Goal: Task Accomplishment & Management: Use online tool/utility

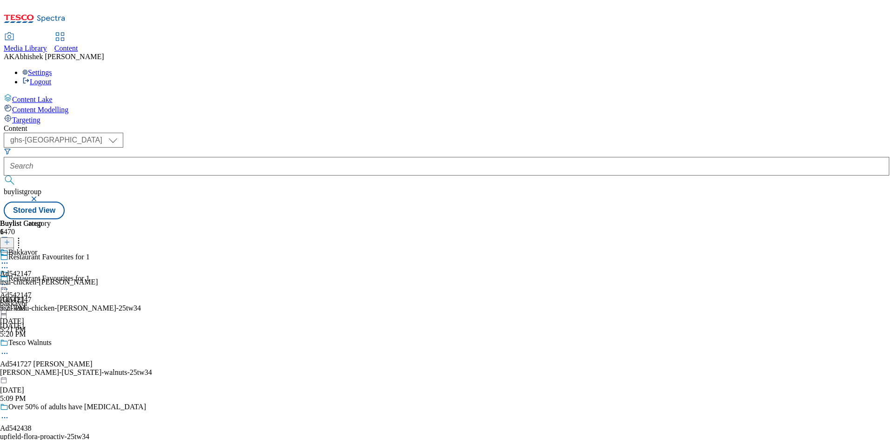
select select "ghs-[GEOGRAPHIC_DATA]"
click at [4, 175] on button "submit" at bounding box center [10, 179] width 13 height 9
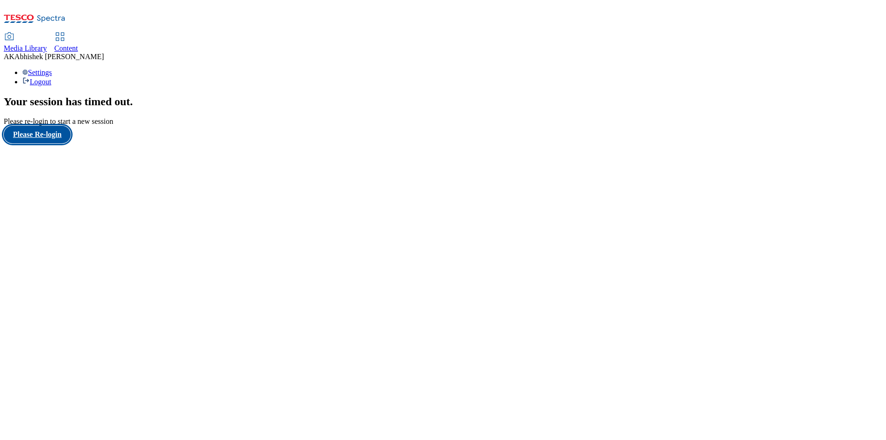
click at [41, 143] on button "Please Re-login" at bounding box center [37, 135] width 67 height 18
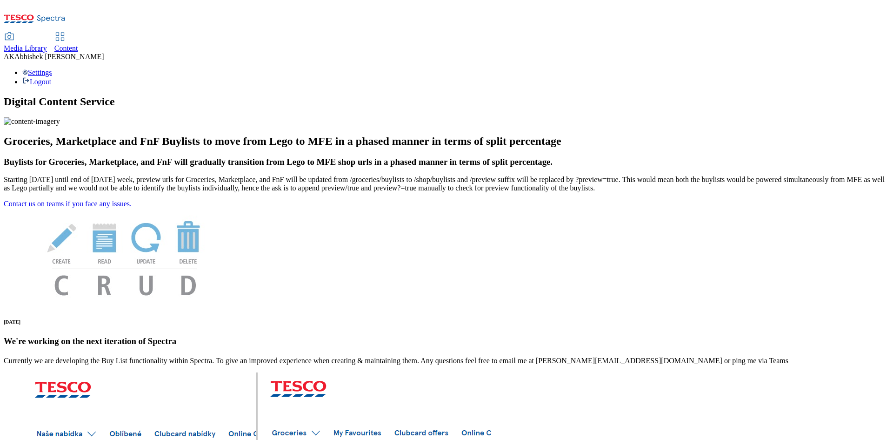
click at [78, 44] on div "Content" at bounding box center [66, 48] width 24 height 8
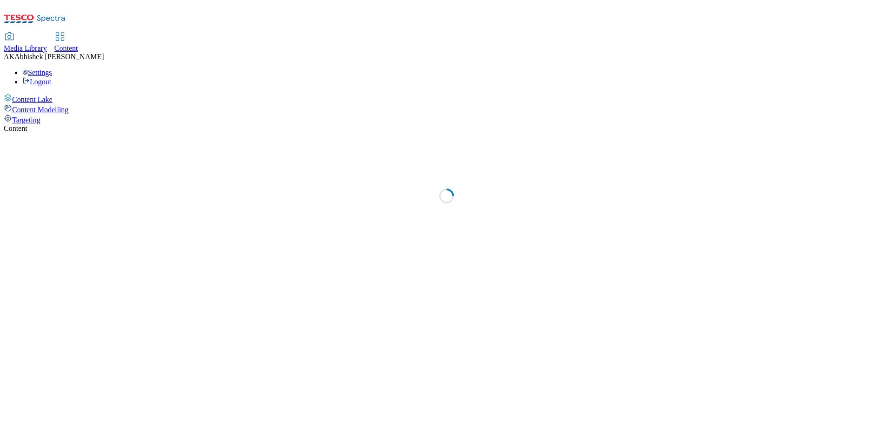
select select "ghs-[GEOGRAPHIC_DATA]"
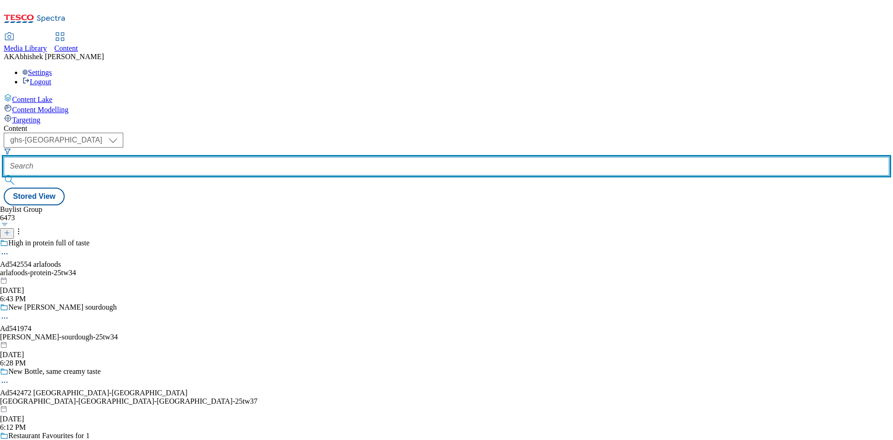
click at [218, 157] on input "text" at bounding box center [447, 166] width 886 height 19
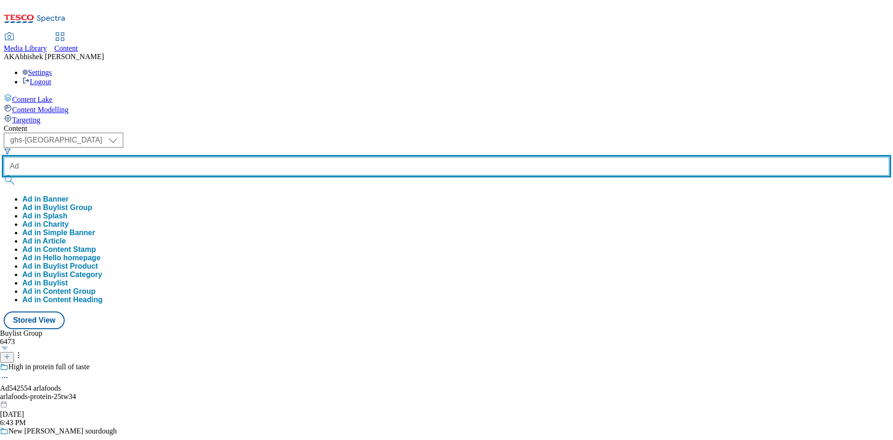
paste input "541974"
type input "Ad541974"
click at [4, 175] on button "submit" at bounding box center [10, 179] width 13 height 9
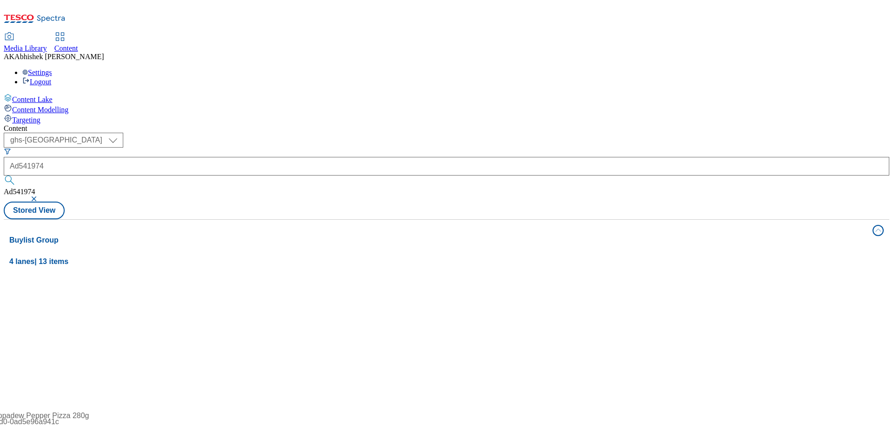
click at [410, 124] on div "Content ( optional ) ghs-roi ghs-uk ghs-uk Ad541974 Ad541974 Stored View Buylis…" at bounding box center [447, 374] width 886 height 501
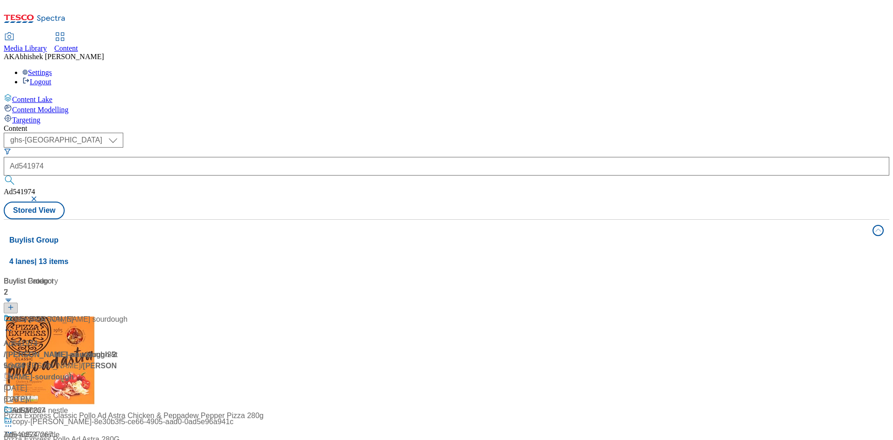
click at [120, 314] on div "Ad541974 / [PERSON_NAME]-sourdough-25tw34 / [PERSON_NAME] [DATE] 6:28 PM" at bounding box center [62, 359] width 116 height 91
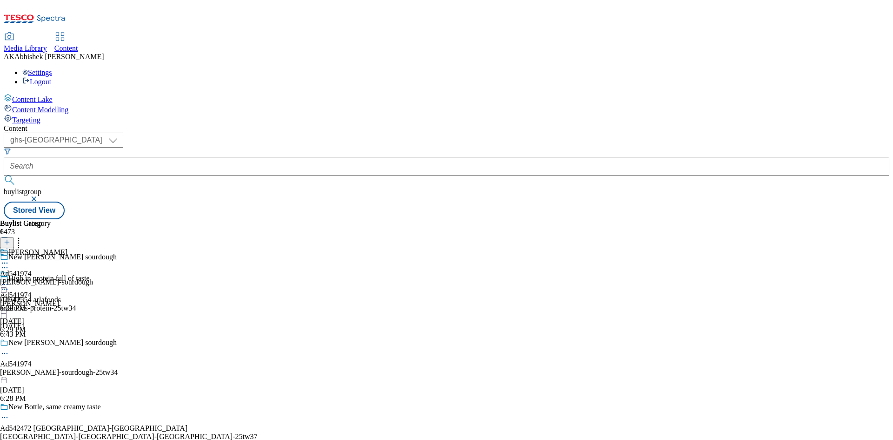
click at [257, 338] on div "New [PERSON_NAME] sourdough Ad541974 [PERSON_NAME]-sourdough-25tw34 [DATE] 6:28…" at bounding box center [128, 370] width 257 height 64
click at [9, 348] on icon at bounding box center [4, 352] width 9 height 9
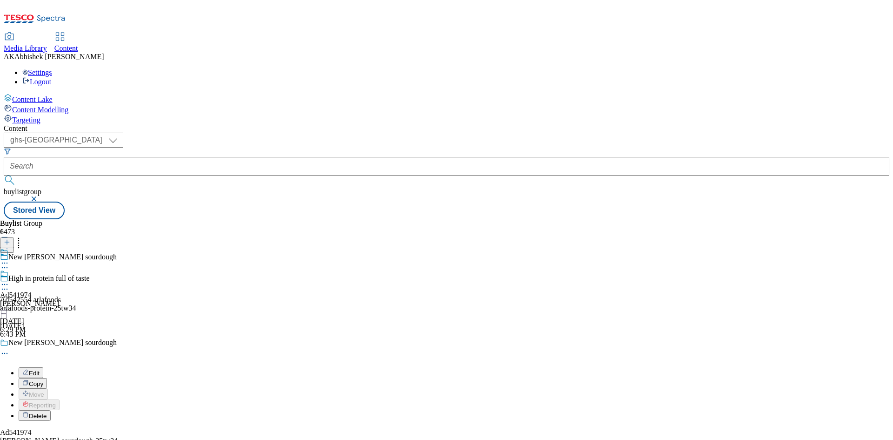
click at [40, 369] on span "Edit" at bounding box center [34, 372] width 11 height 7
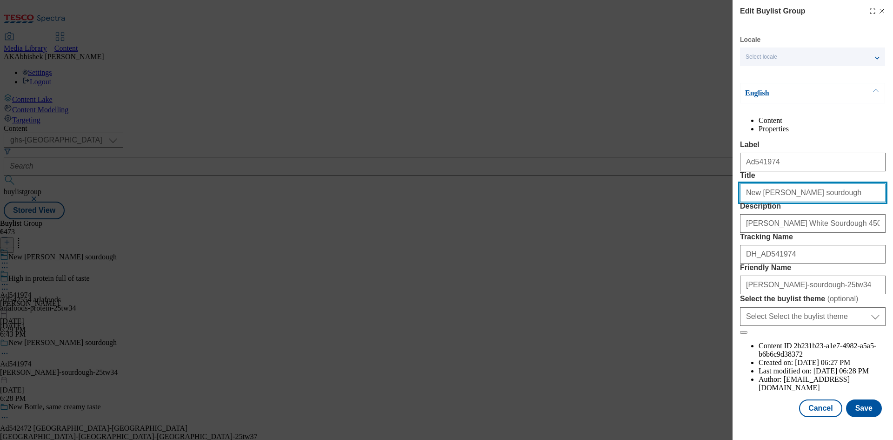
click at [827, 202] on input "New [PERSON_NAME] sourdough" at bounding box center [813, 192] width 146 height 19
drag, startPoint x: 652, startPoint y: 197, endPoint x: 584, endPoint y: 199, distance: 67.9
click at [584, 200] on div "Edit Buylist Group Locale Select locale English Welsh English Content Propertie…" at bounding box center [446, 220] width 893 height 440
click at [864, 417] on button "Save" at bounding box center [864, 408] width 36 height 18
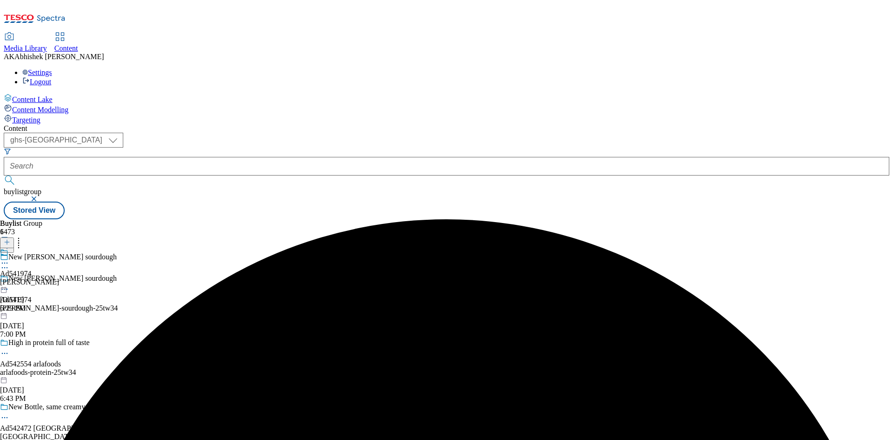
click at [9, 258] on icon at bounding box center [4, 262] width 9 height 9
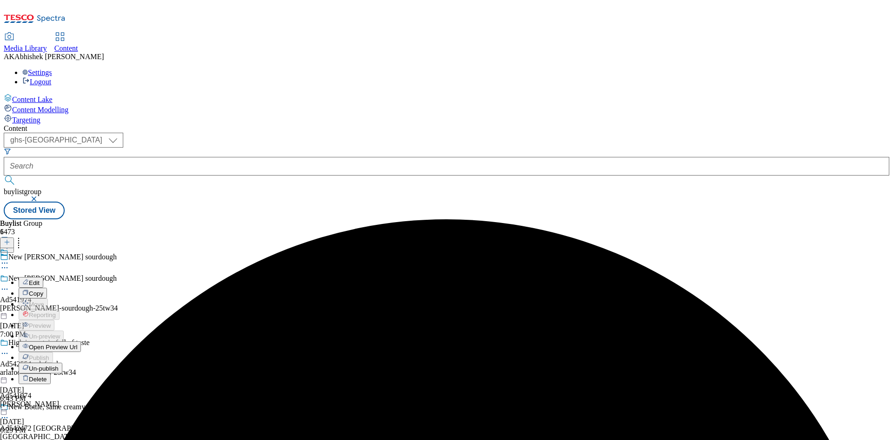
click at [43, 277] on button "Edit" at bounding box center [31, 282] width 25 height 11
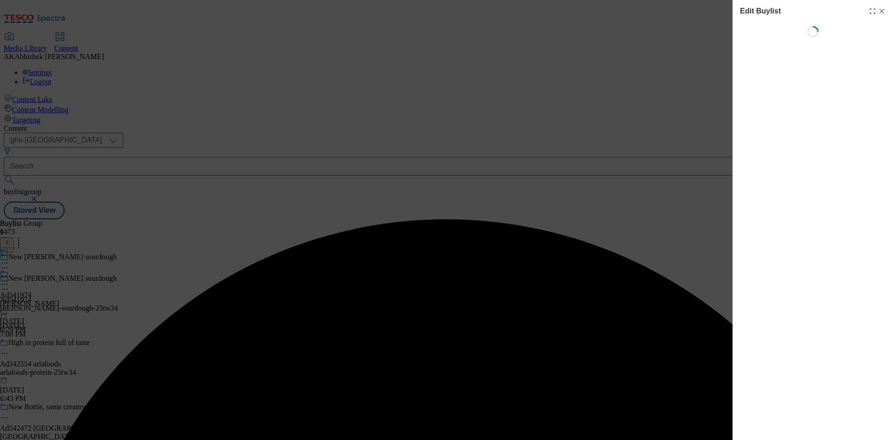
select select "tactical"
select select "supplier funded short term 1-3 weeks"
select select "dunnhumby"
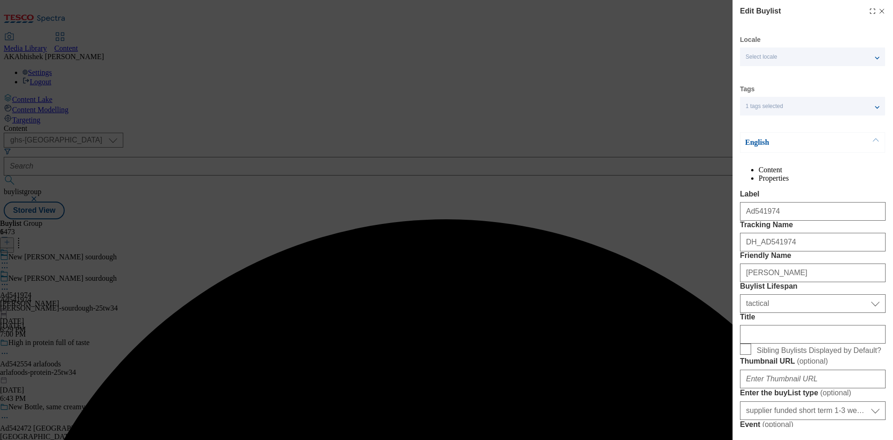
select select "Banner"
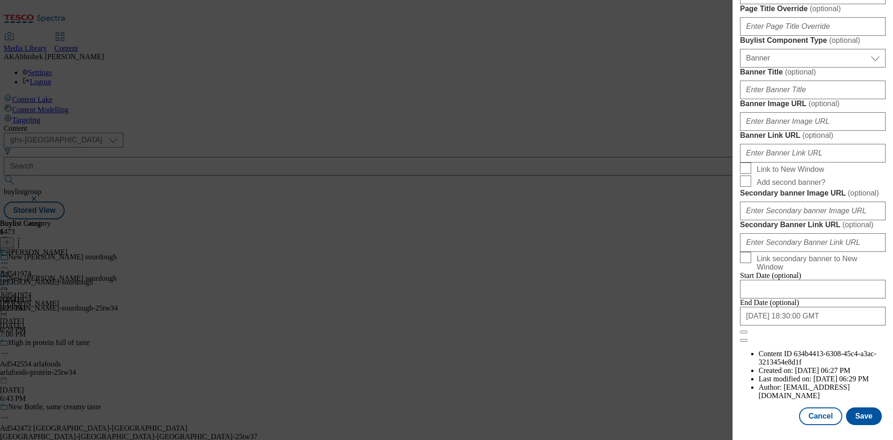
scroll to position [963, 0]
click at [827, 325] on input "[DATE] 18:30:00 GMT" at bounding box center [813, 316] width 146 height 19
select select "2026"
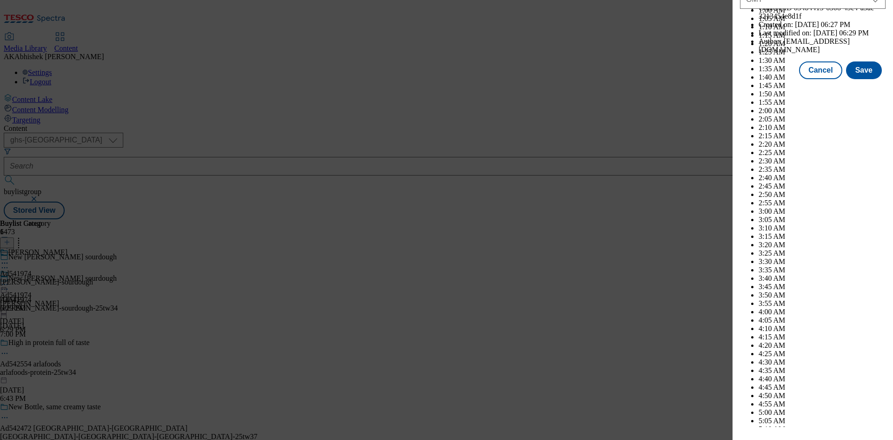
scroll to position [3816, 0]
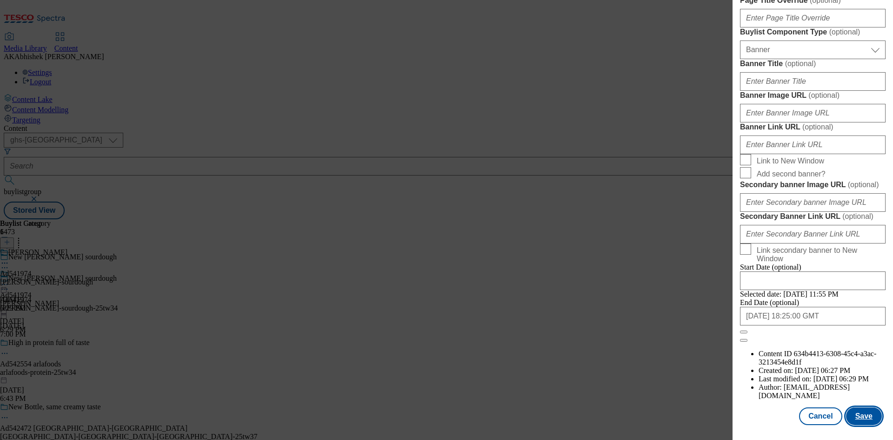
click at [863, 417] on button "Save" at bounding box center [864, 416] width 36 height 18
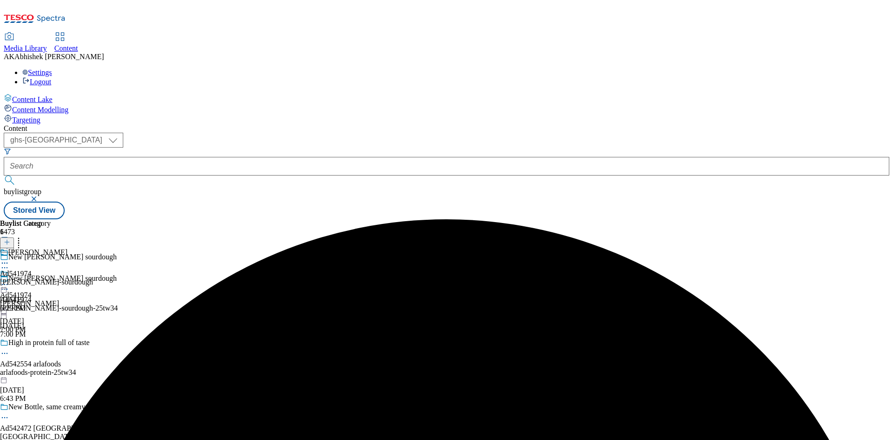
click at [9, 258] on icon at bounding box center [4, 262] width 9 height 9
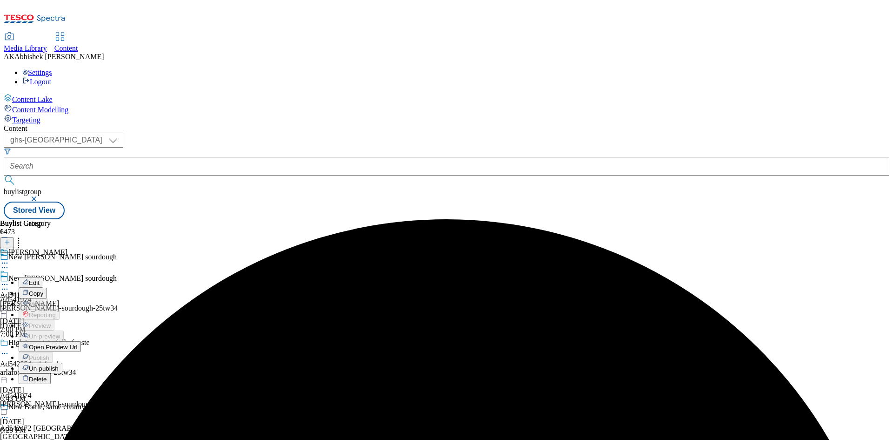
click at [40, 279] on span "Edit" at bounding box center [34, 282] width 11 height 7
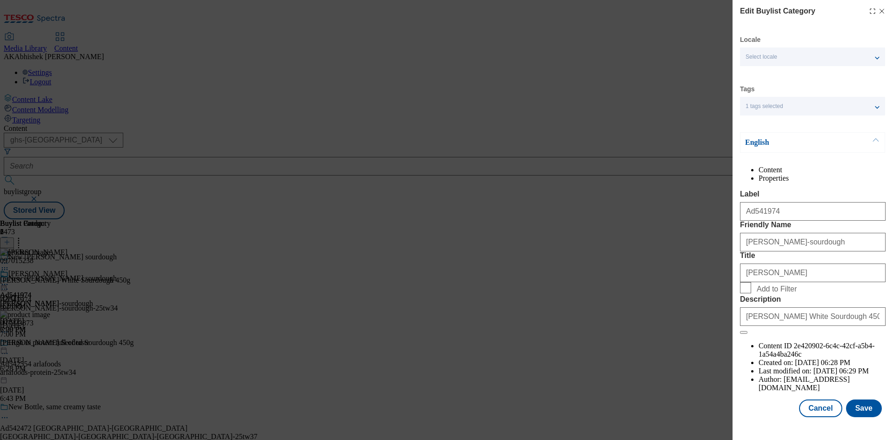
scroll to position [18, 0]
click at [850, 417] on button "Save" at bounding box center [864, 408] width 36 height 18
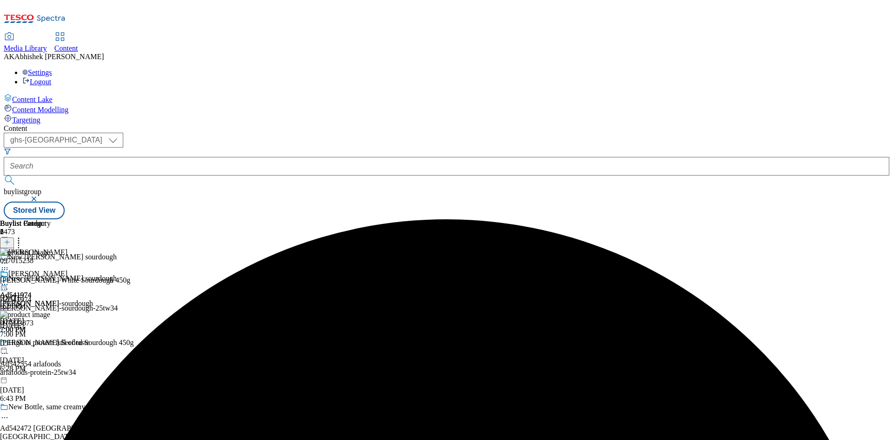
click at [9, 280] on icon at bounding box center [4, 284] width 9 height 9
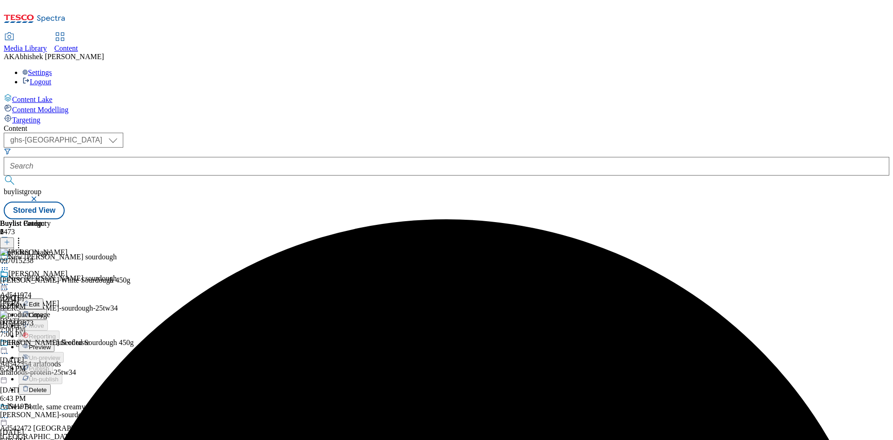
click at [51, 343] on span "Preview" at bounding box center [40, 346] width 22 height 7
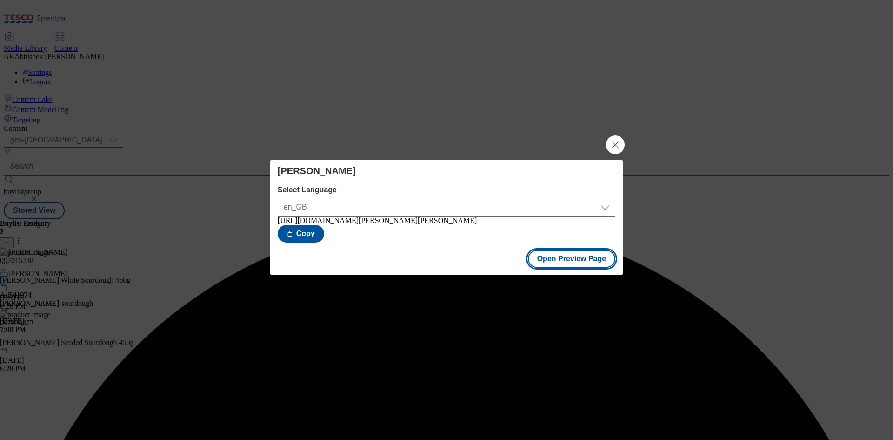
click at [572, 252] on button "Open Preview Page" at bounding box center [572, 259] width 88 height 18
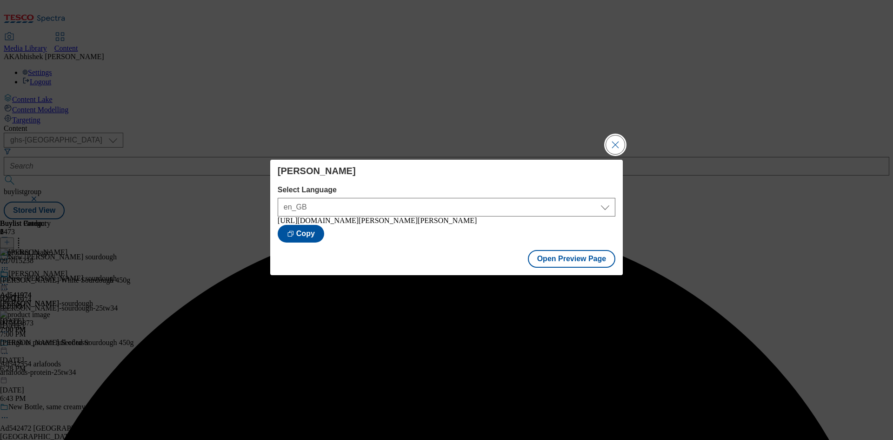
click at [616, 139] on button "Close Modal" at bounding box center [615, 144] width 19 height 19
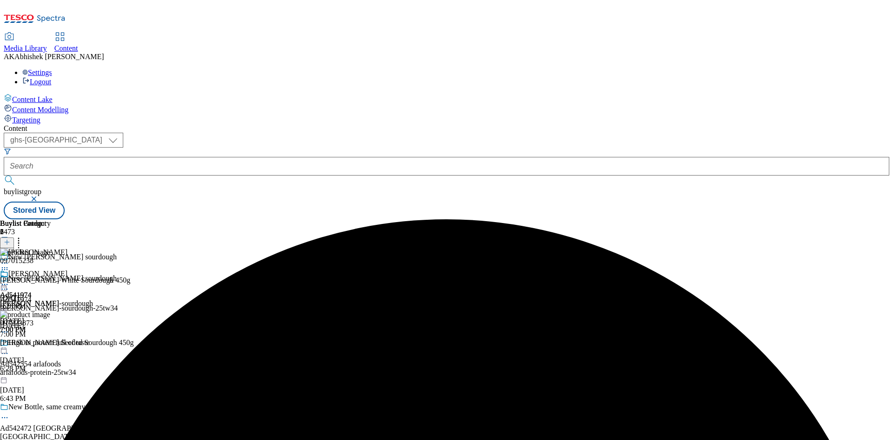
click at [9, 280] on icon at bounding box center [4, 284] width 9 height 9
click at [49, 375] on span "Publish" at bounding box center [39, 378] width 20 height 7
